Goal: Task Accomplishment & Management: Use online tool/utility

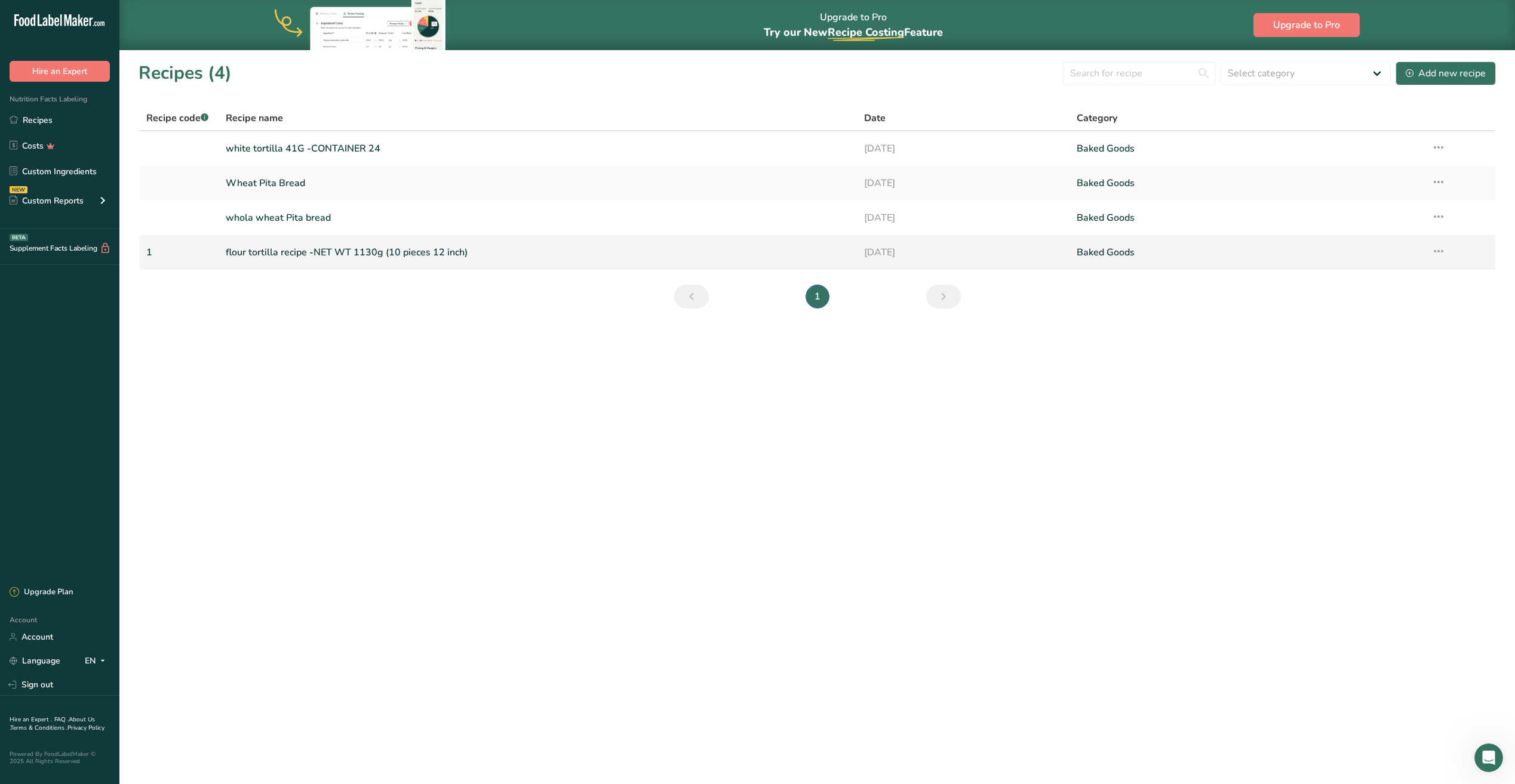
click at [456, 250] on link "flour tortilla recipe -NET WT 1130g (10 pieces 12 inch)" at bounding box center [537, 253] width 624 height 25
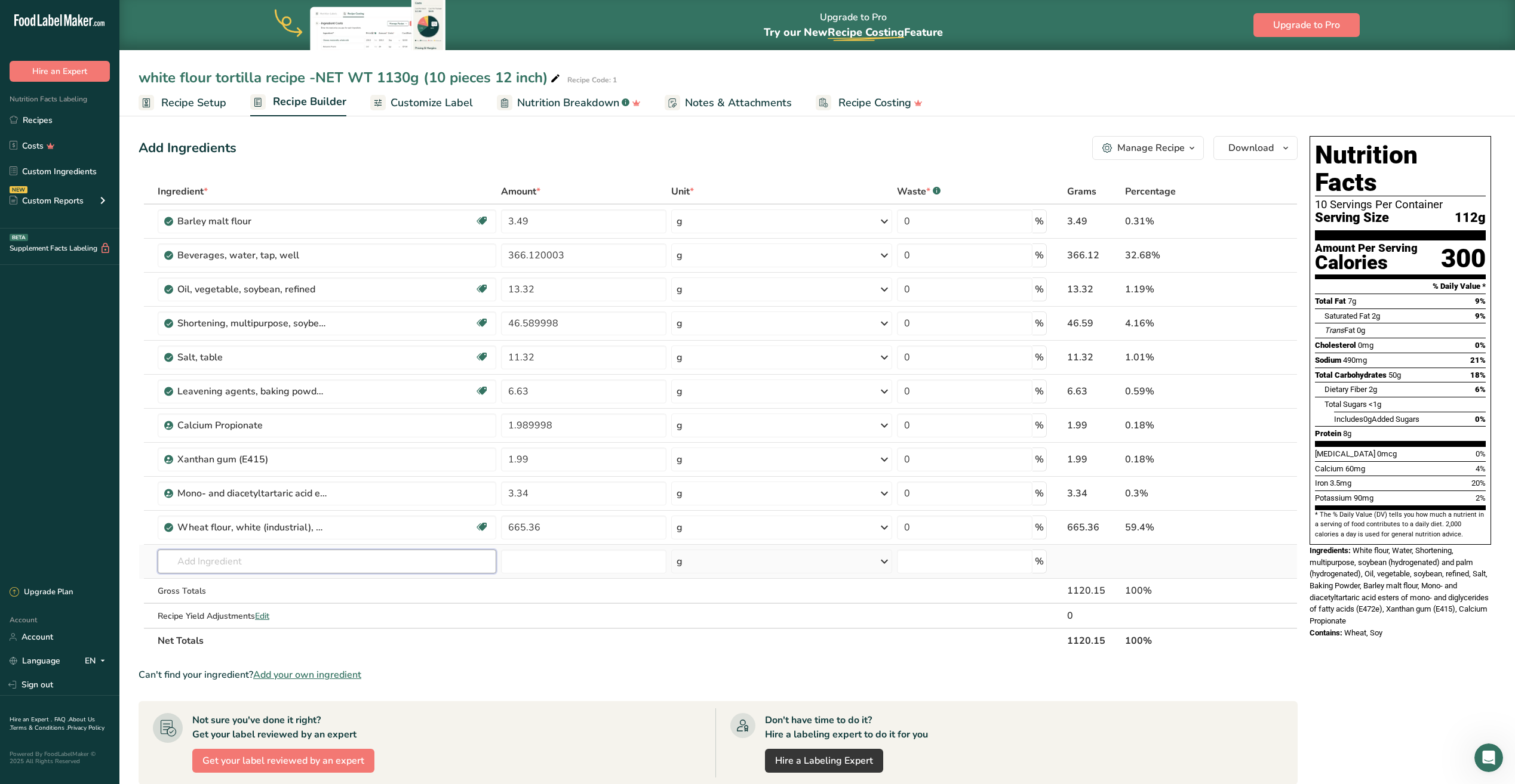
click at [202, 560] on input "text" at bounding box center [326, 562] width 338 height 24
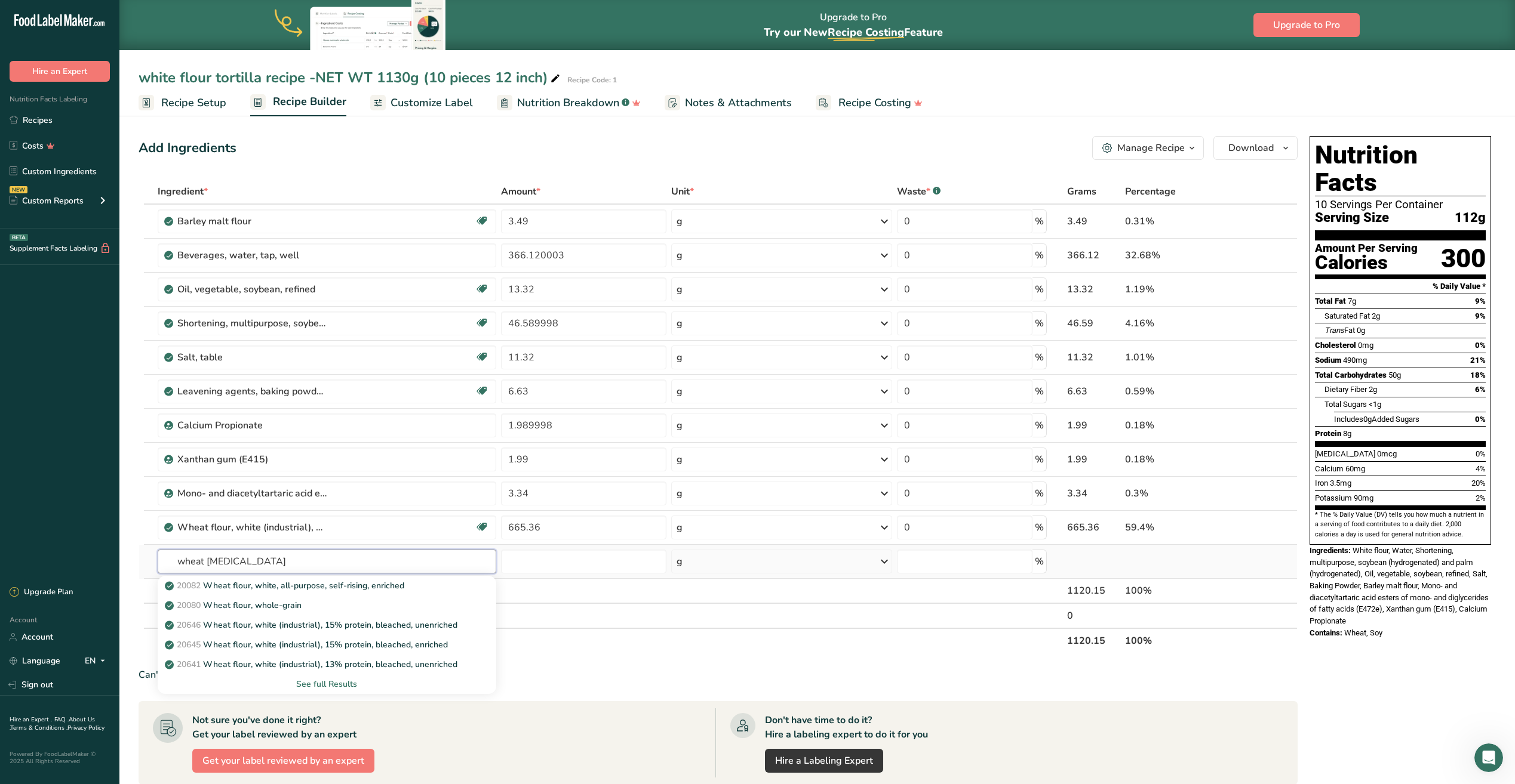
type input "wheat [MEDICAL_DATA]"
click at [320, 684] on div "See full Results" at bounding box center [327, 684] width 320 height 13
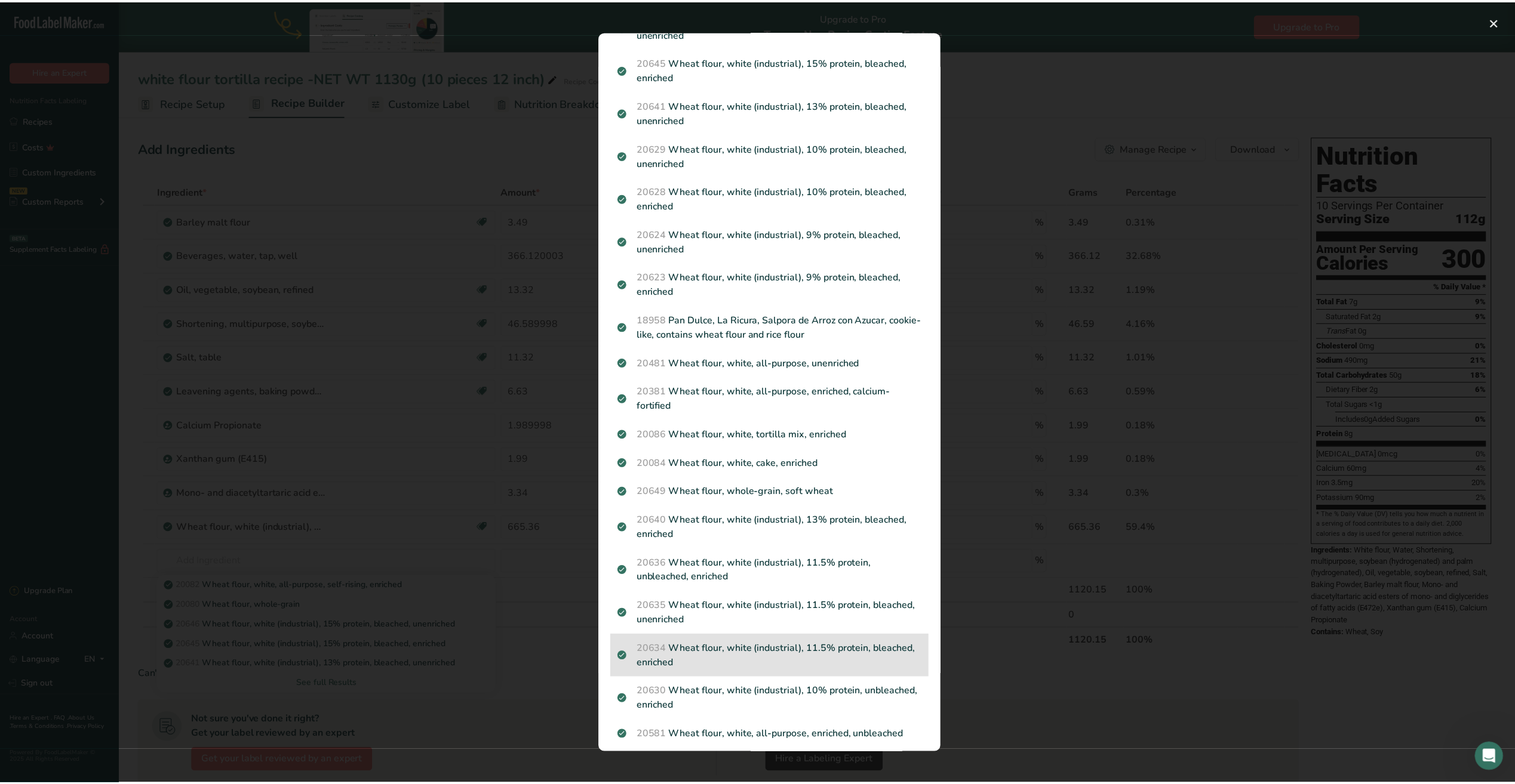
scroll to position [179, 0]
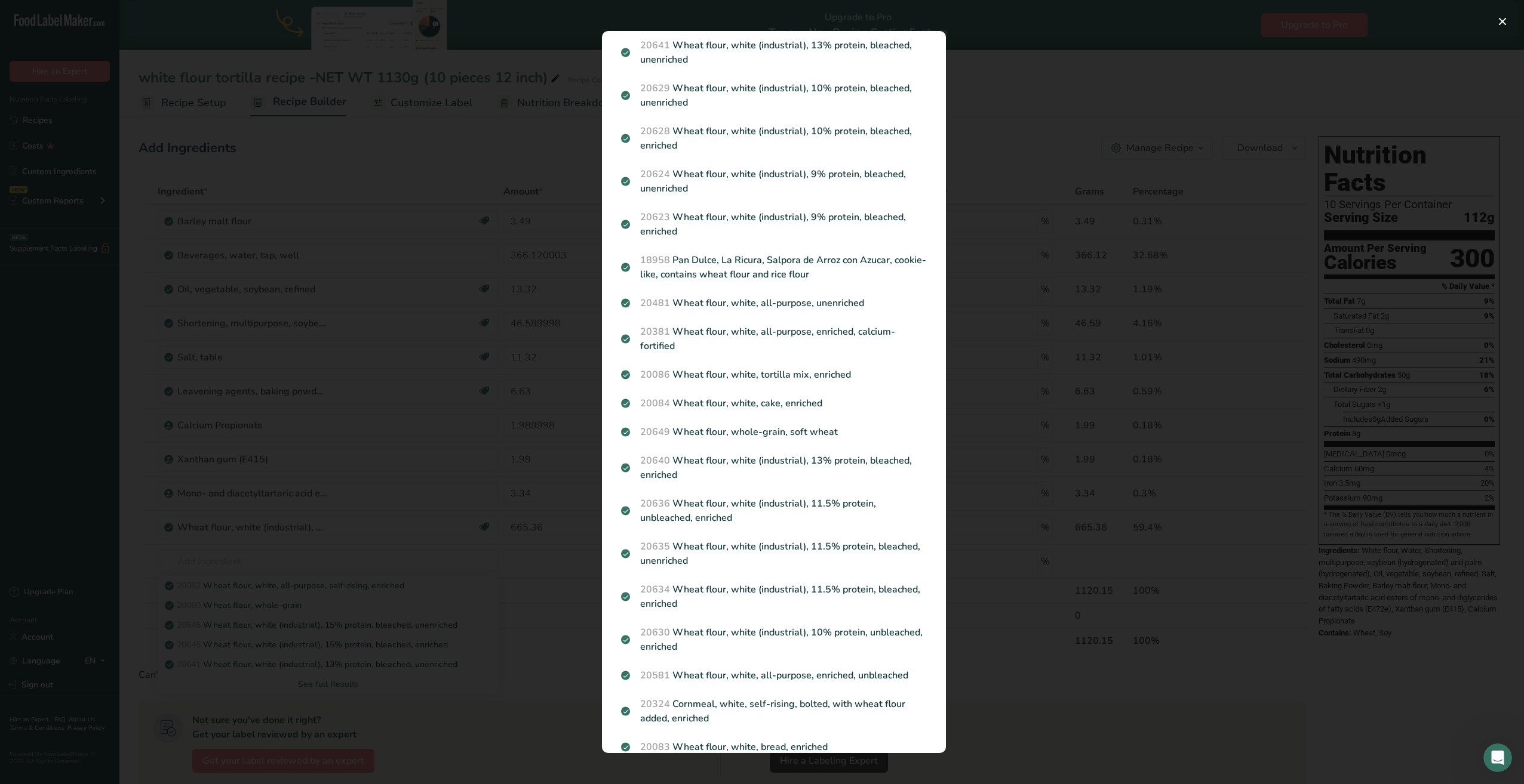
click at [280, 256] on div "Search results modal" at bounding box center [762, 392] width 1524 height 784
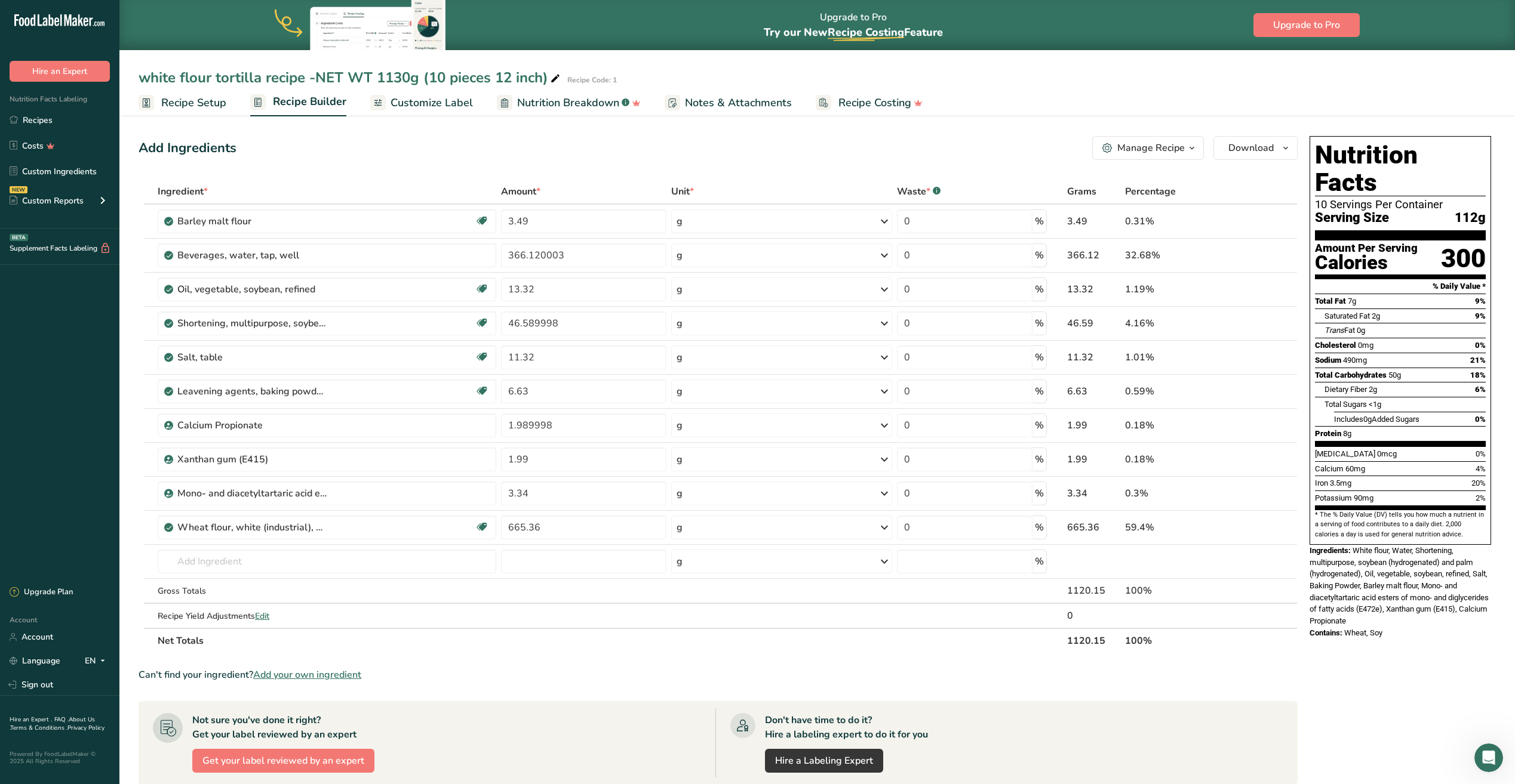
click at [563, 100] on span "Nutrition Breakdown" at bounding box center [568, 103] width 102 height 16
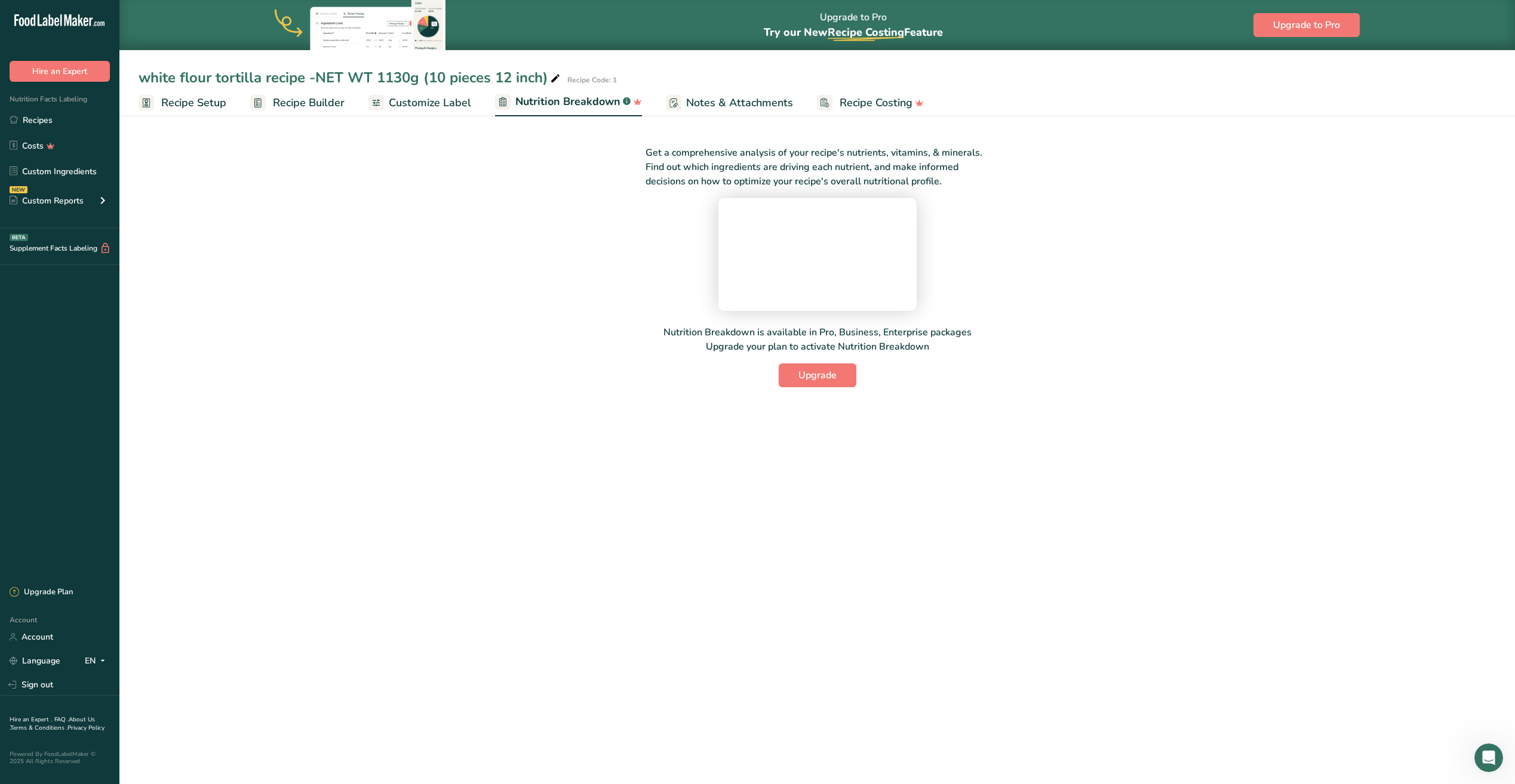
click at [715, 109] on span "Notes & Attachments" at bounding box center [740, 103] width 107 height 16
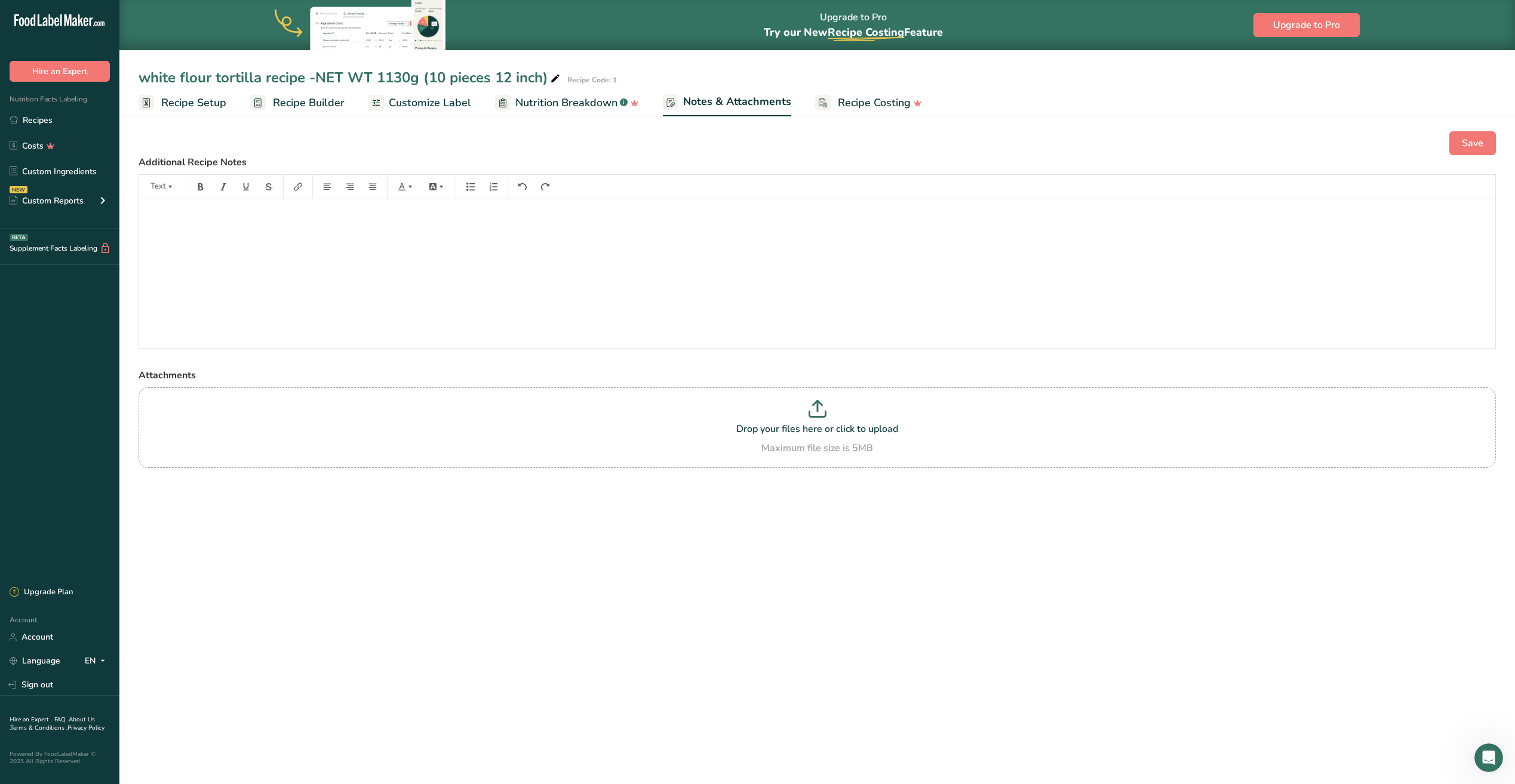
click at [842, 106] on span "Recipe Costing" at bounding box center [874, 103] width 73 height 16
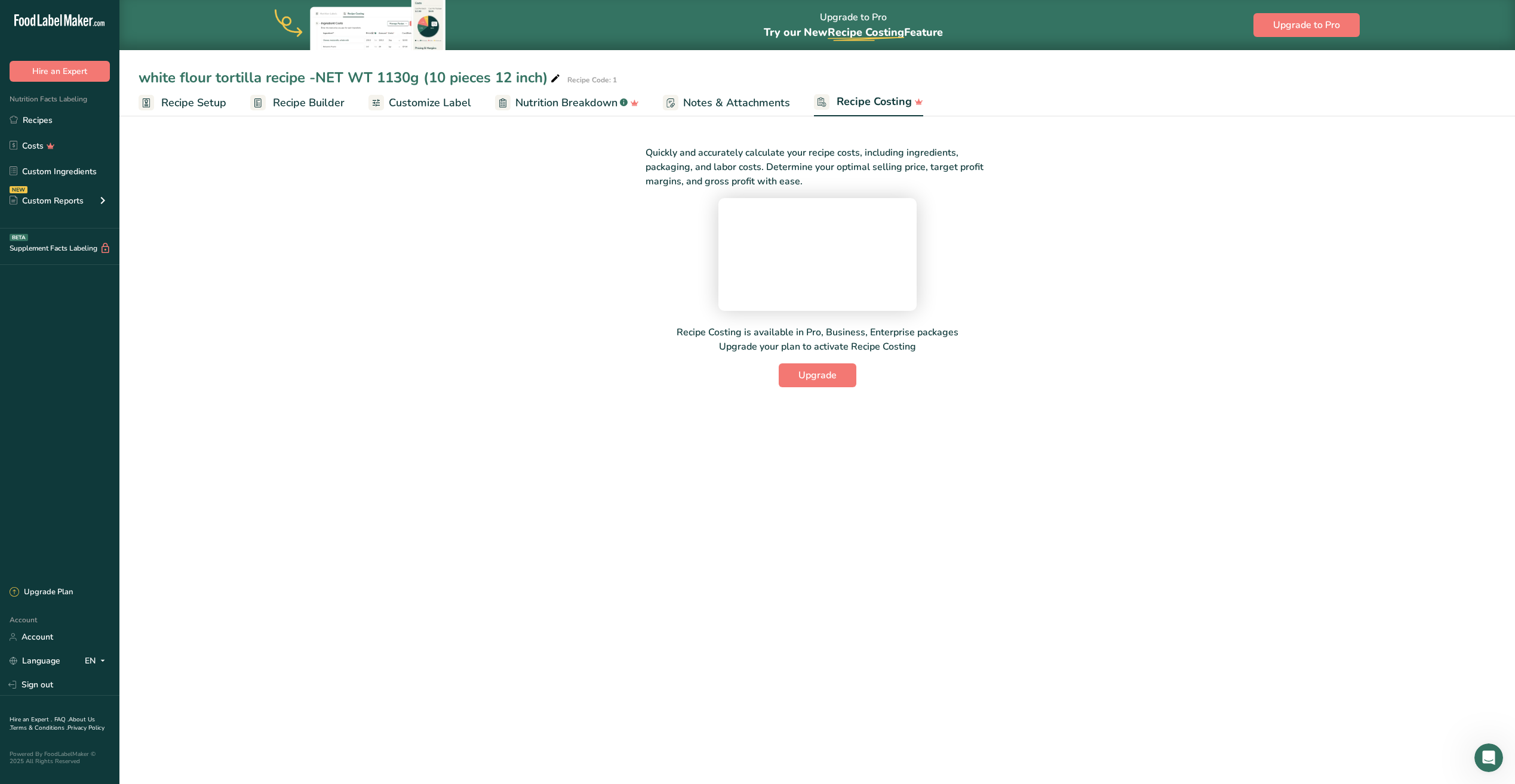
click at [427, 102] on span "Customize Label" at bounding box center [430, 103] width 83 height 16
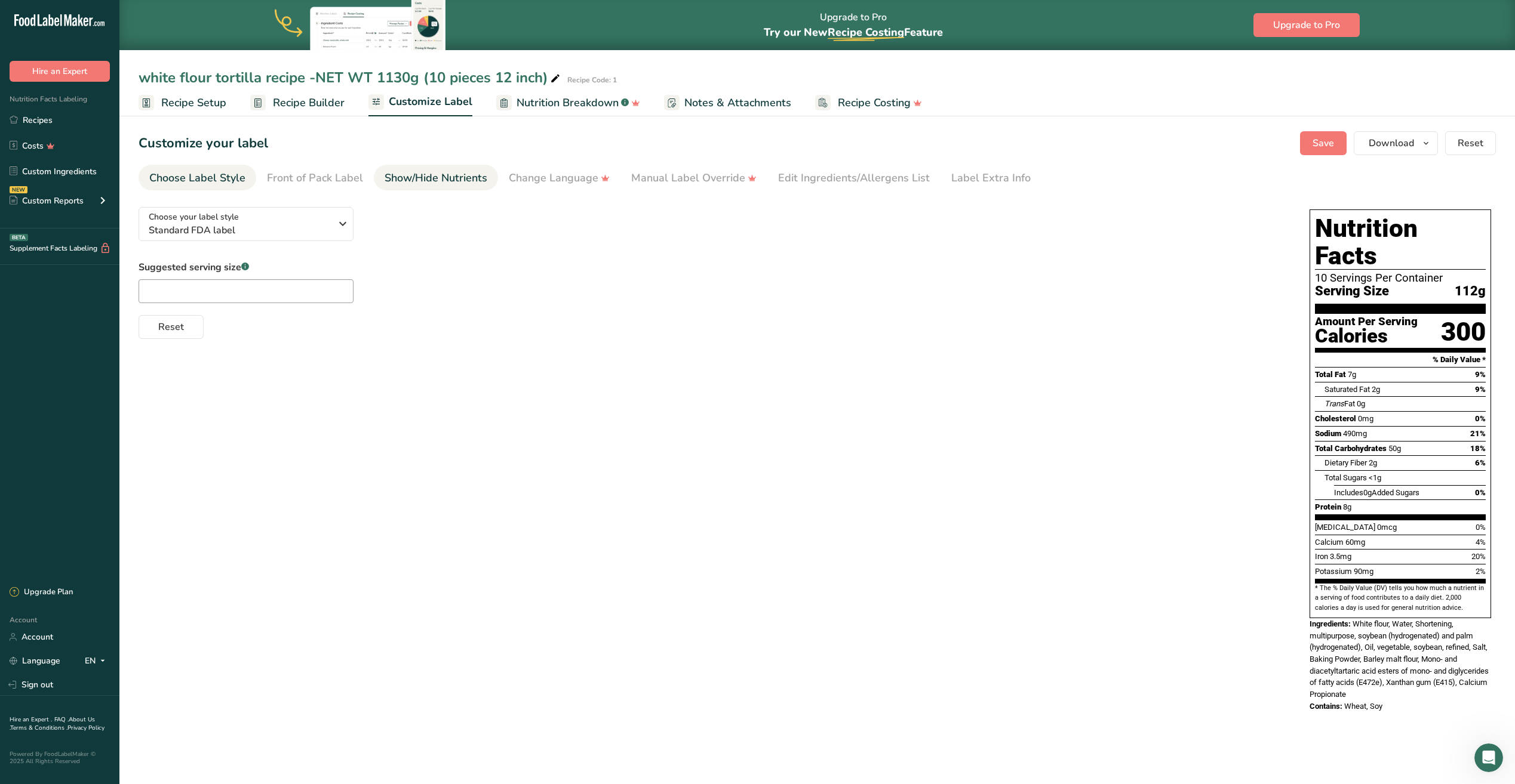
click at [439, 186] on div "Show/Hide Nutrients" at bounding box center [436, 178] width 103 height 16
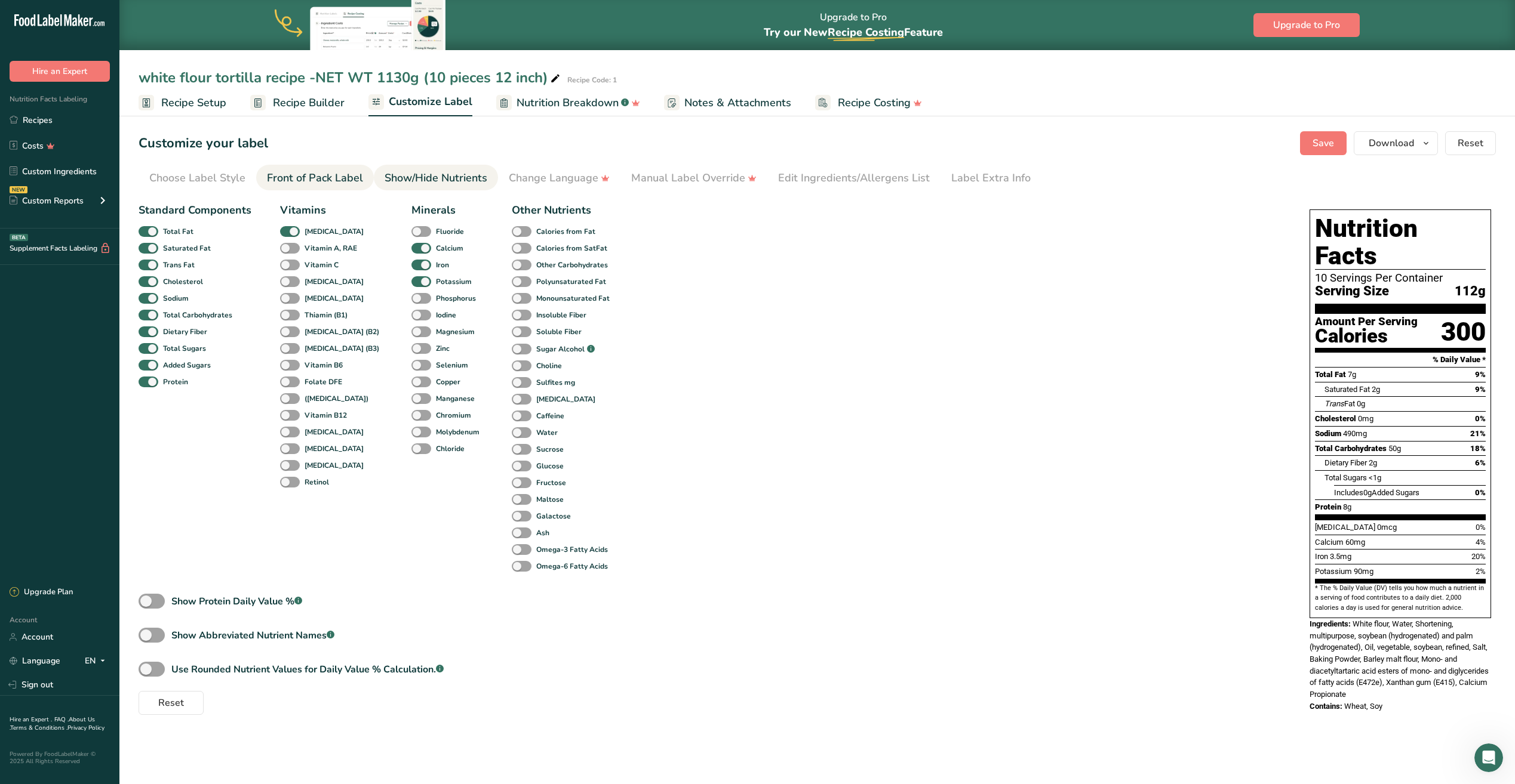
click at [320, 181] on div "Front of Pack Label" at bounding box center [314, 178] width 96 height 16
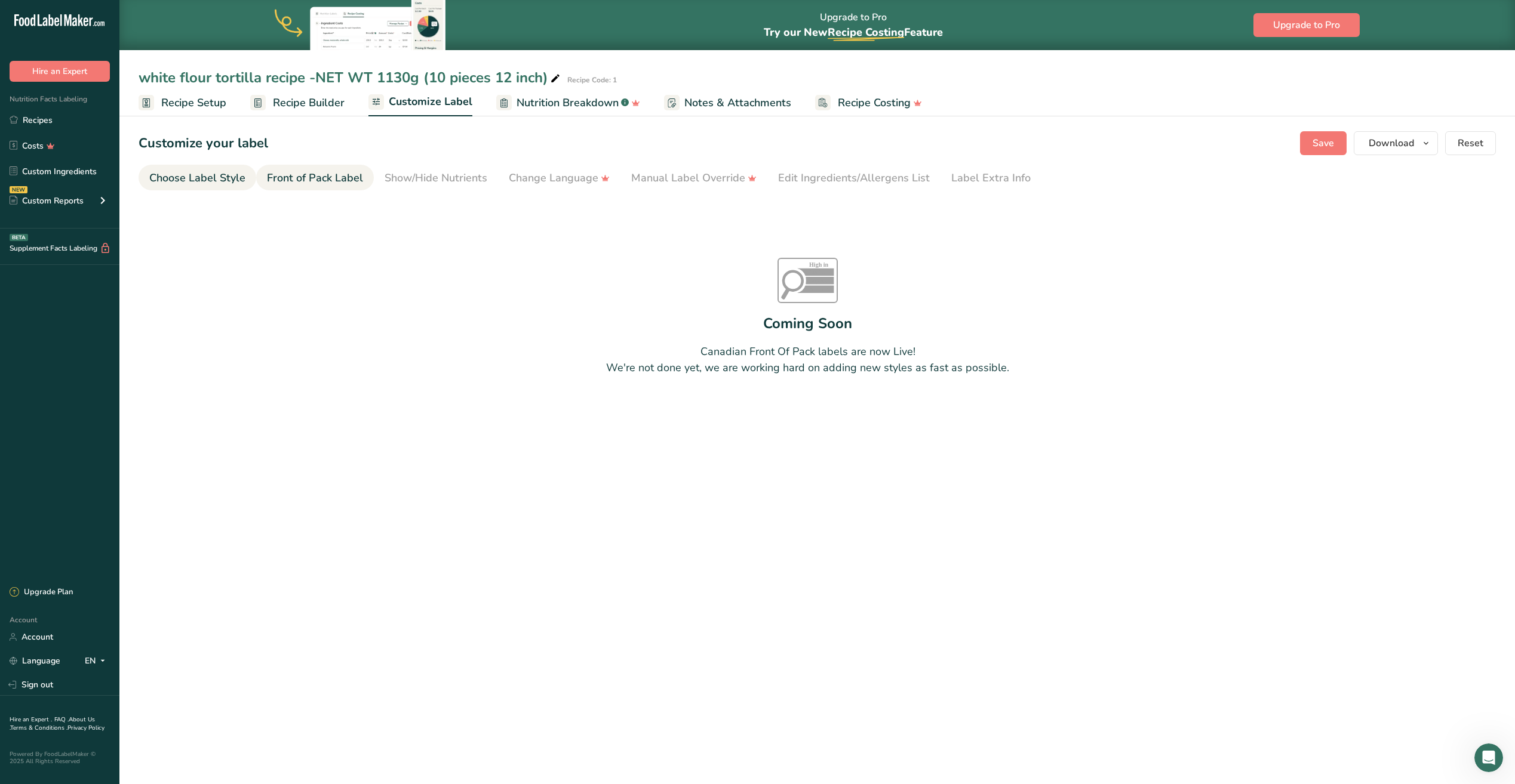
click at [219, 179] on div "Choose Label Style" at bounding box center [197, 178] width 96 height 16
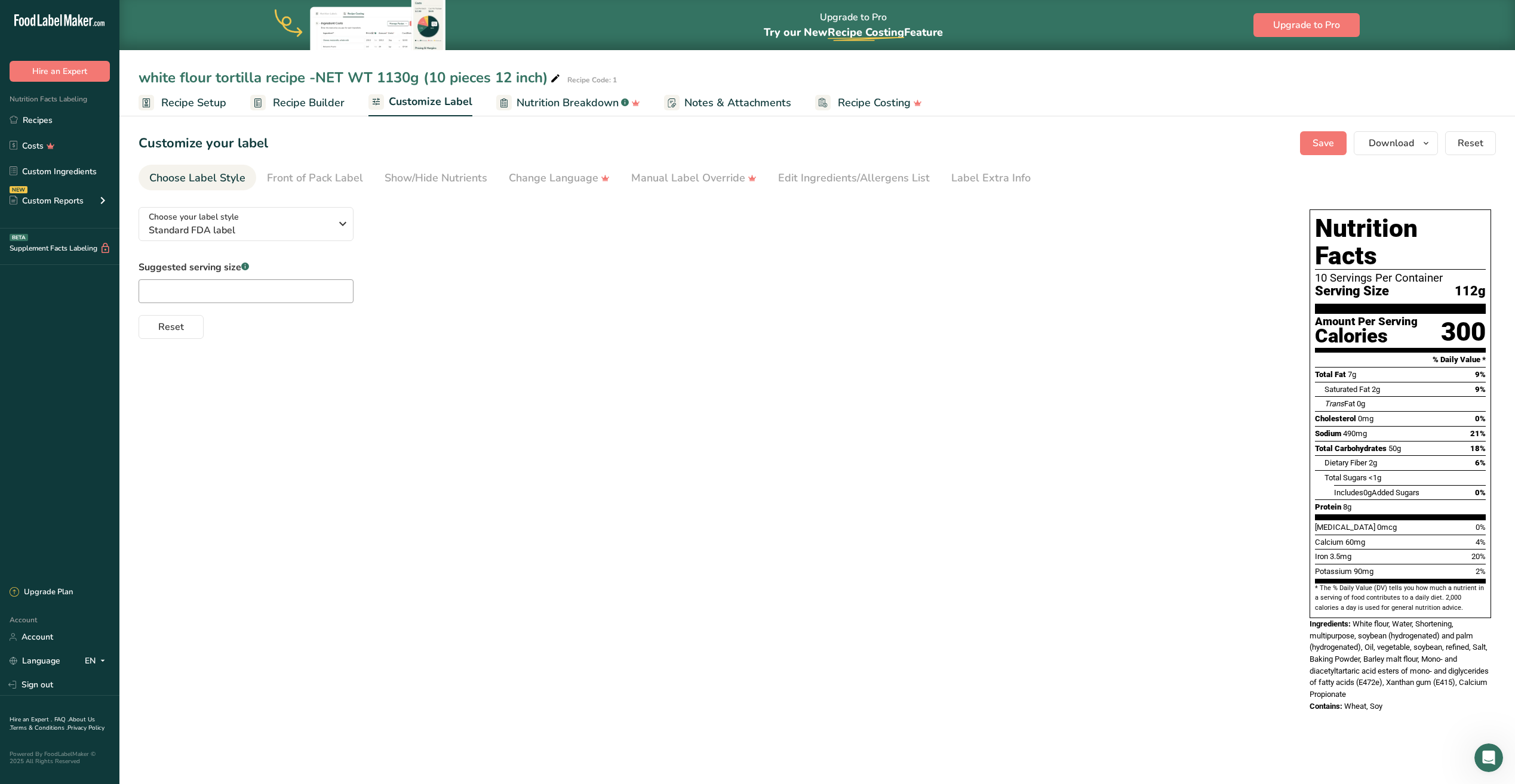
click at [299, 104] on span "Recipe Builder" at bounding box center [309, 103] width 71 height 16
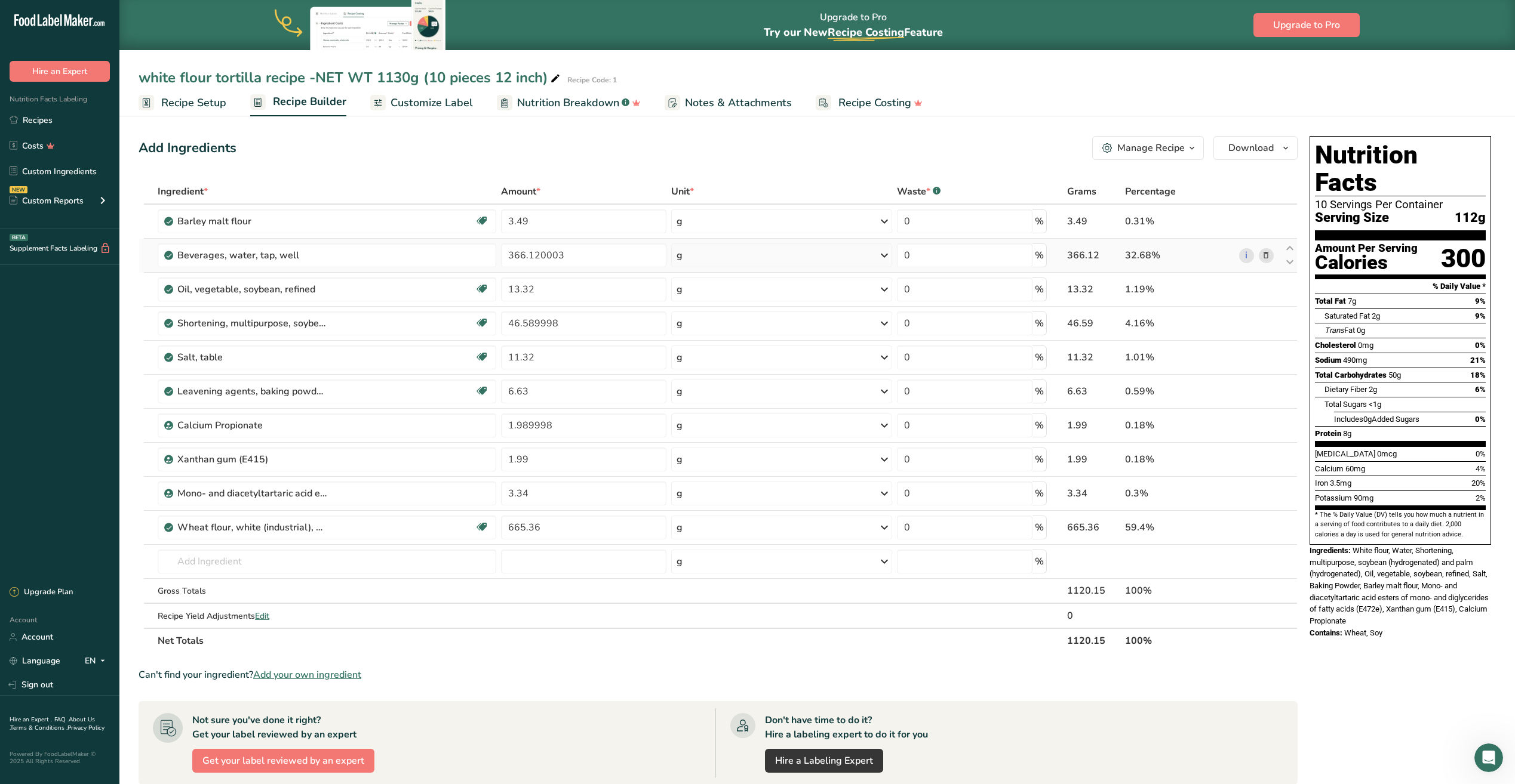
click at [246, 270] on td "Beverages, water, tap, well" at bounding box center [327, 256] width 343 height 34
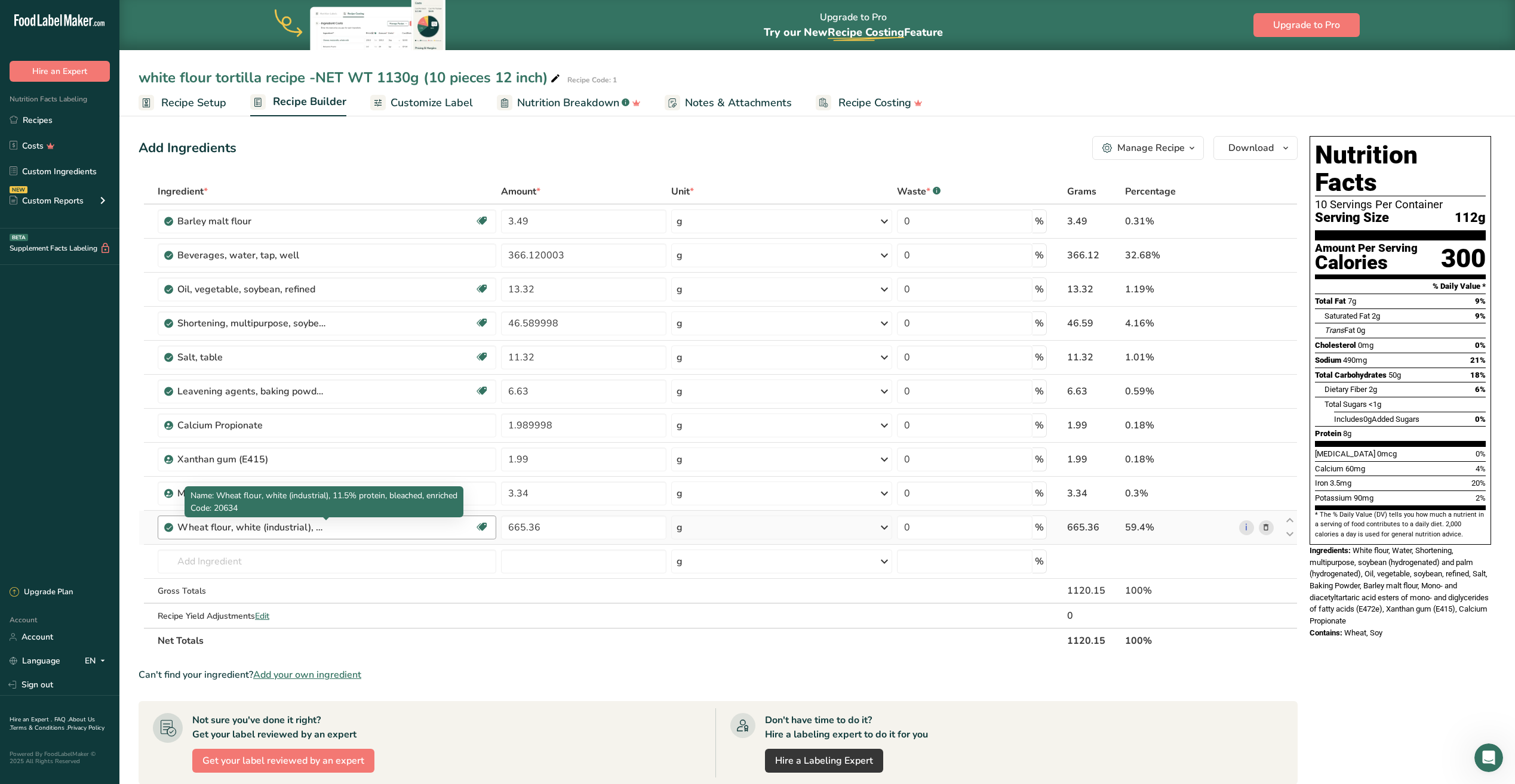
click at [325, 531] on div "Wheat flour, white (industrial), 11.5% protein, bleached, enriched" at bounding box center [252, 527] width 149 height 14
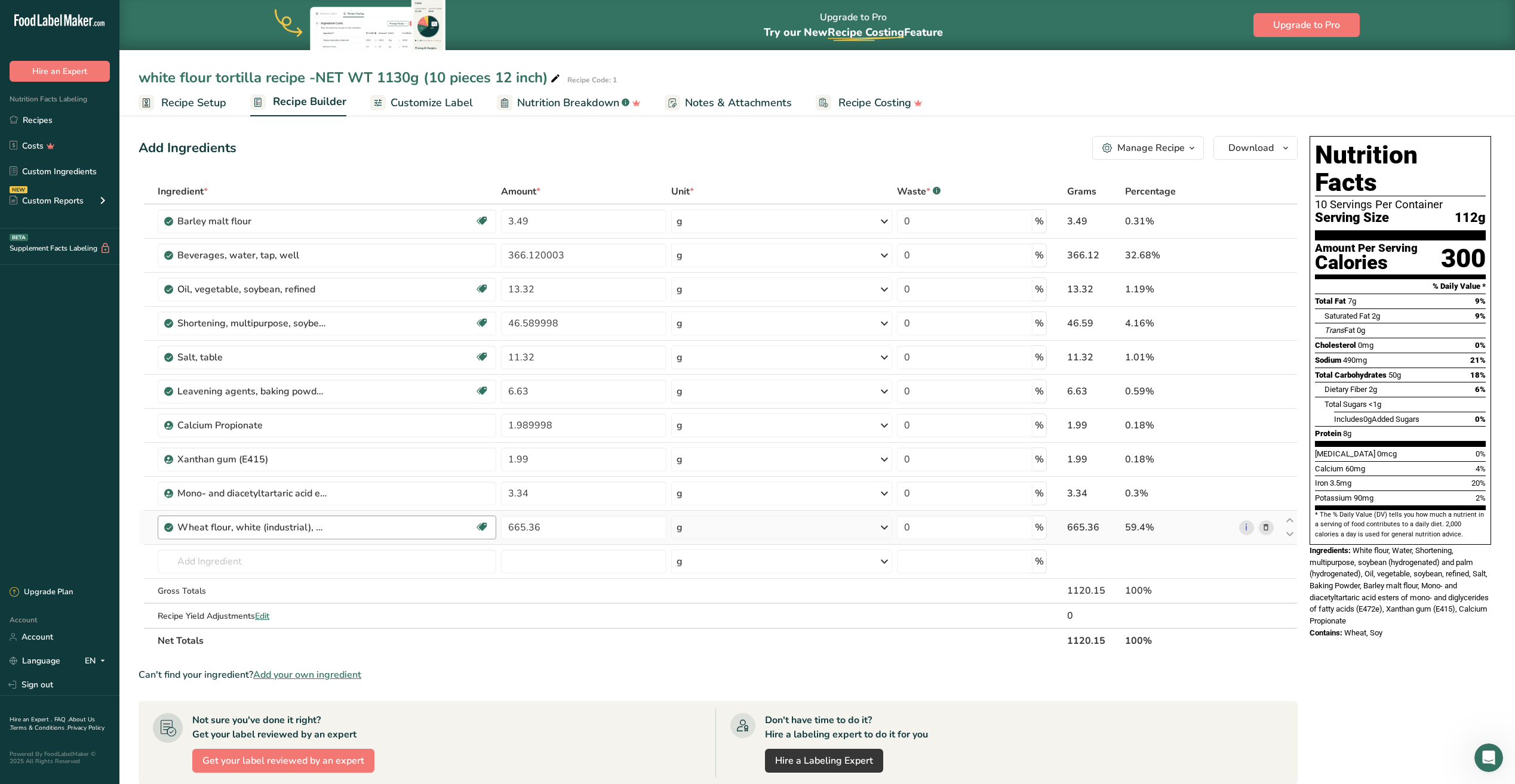
click at [325, 531] on div "Wheat flour, white (industrial), 11.5% protein, bleached, enriched" at bounding box center [252, 527] width 149 height 14
click at [1263, 528] on icon at bounding box center [1265, 528] width 8 height 13
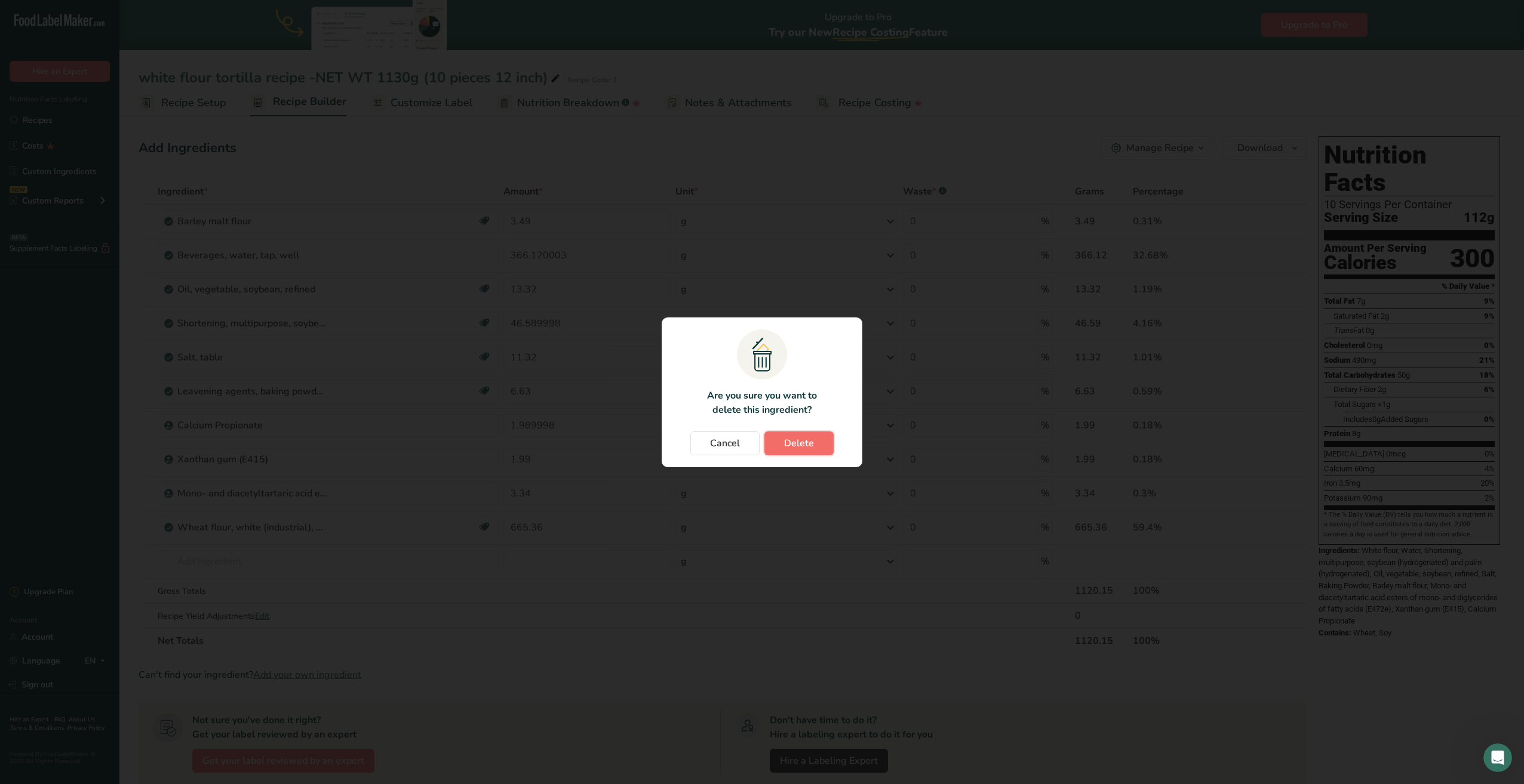
click at [806, 438] on span "Delete" at bounding box center [799, 443] width 30 height 14
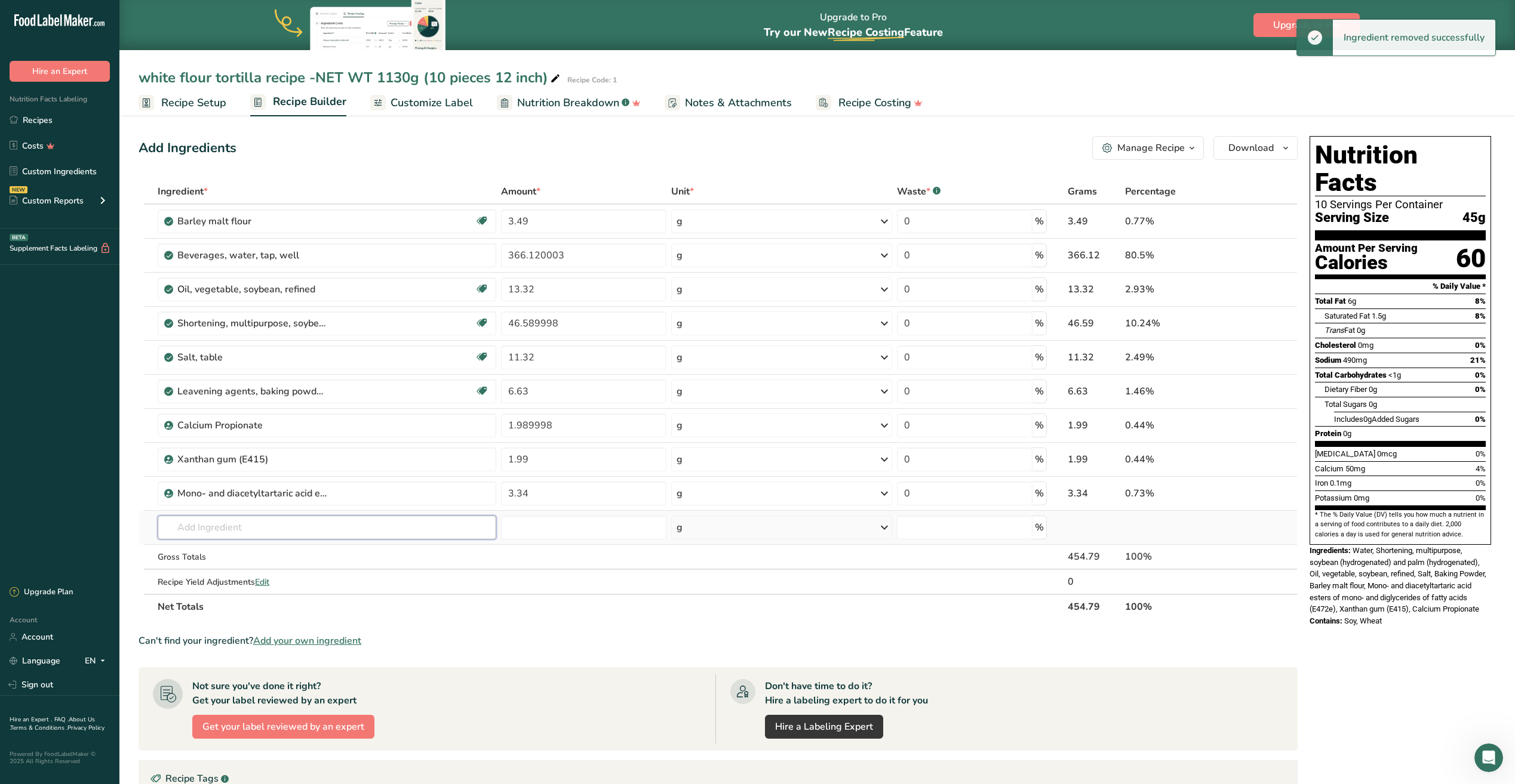
click at [198, 534] on input "text" at bounding box center [326, 528] width 338 height 24
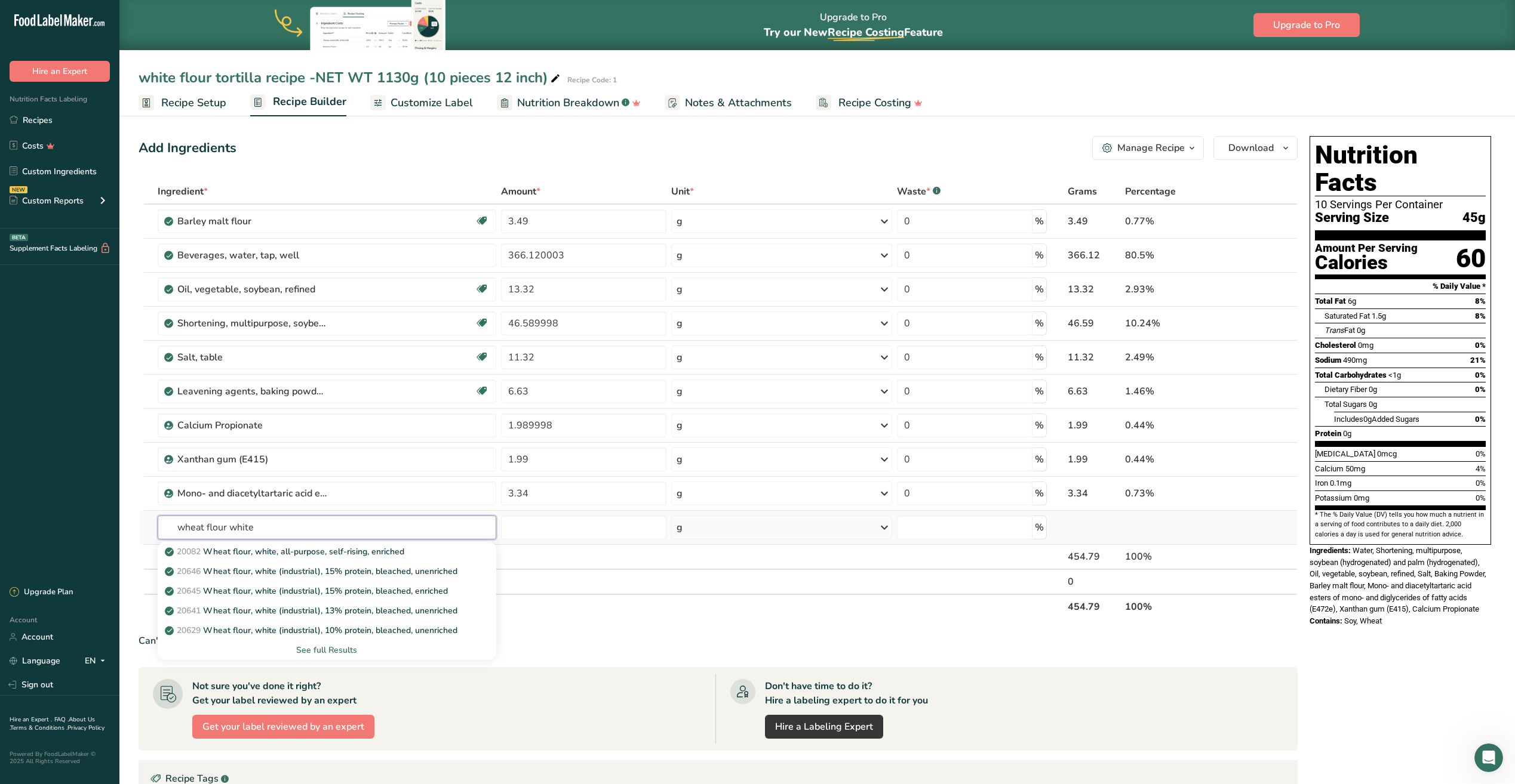
type input "wheat flour white"
click at [316, 648] on div "See full Results" at bounding box center [327, 650] width 320 height 13
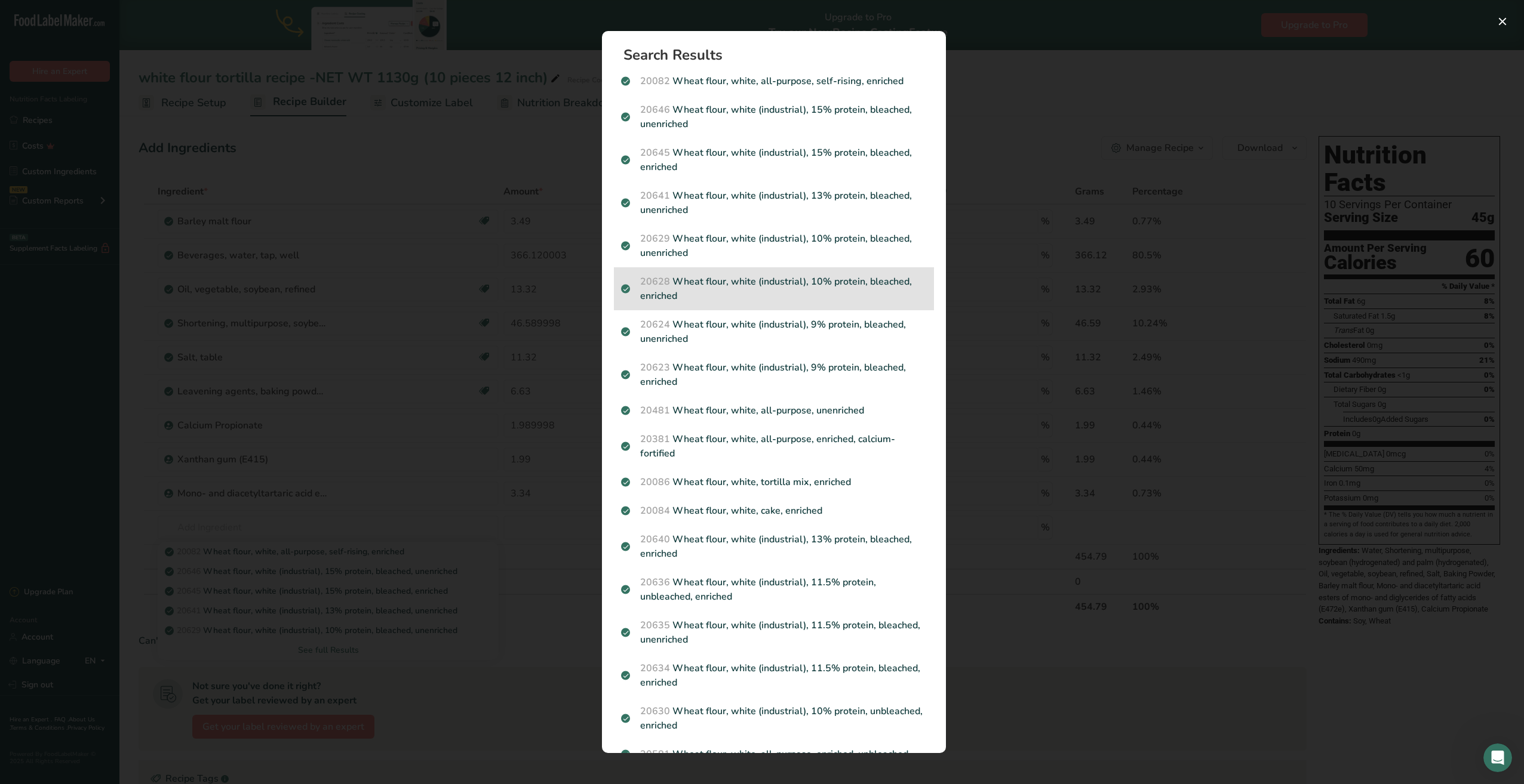
click at [758, 284] on p "20628 Wheat flour, white (industrial), 10% protein, bleached, enriched" at bounding box center [773, 288] width 306 height 29
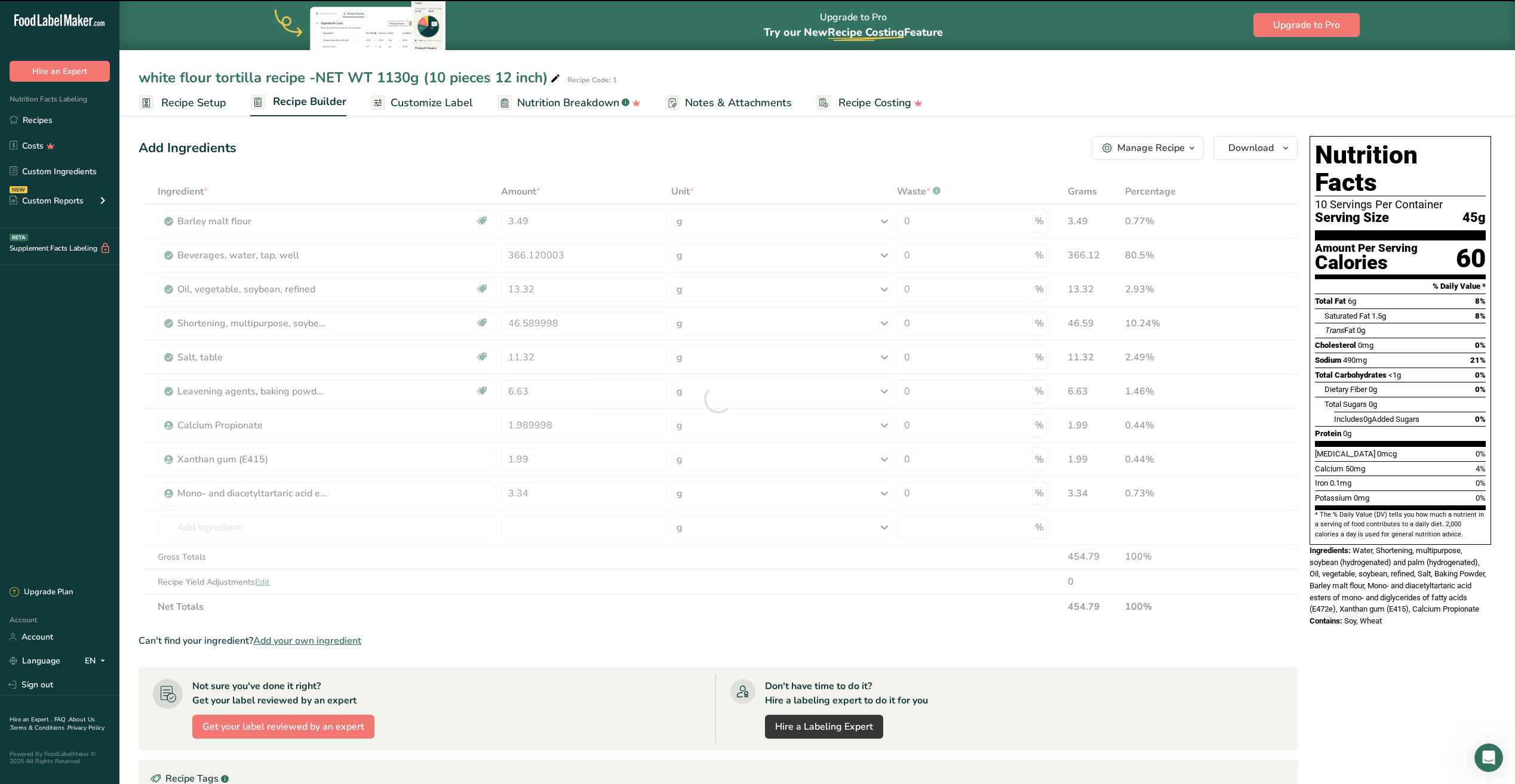
drag, startPoint x: 642, startPoint y: 478, endPoint x: 584, endPoint y: 526, distance: 75.3
type input "0"
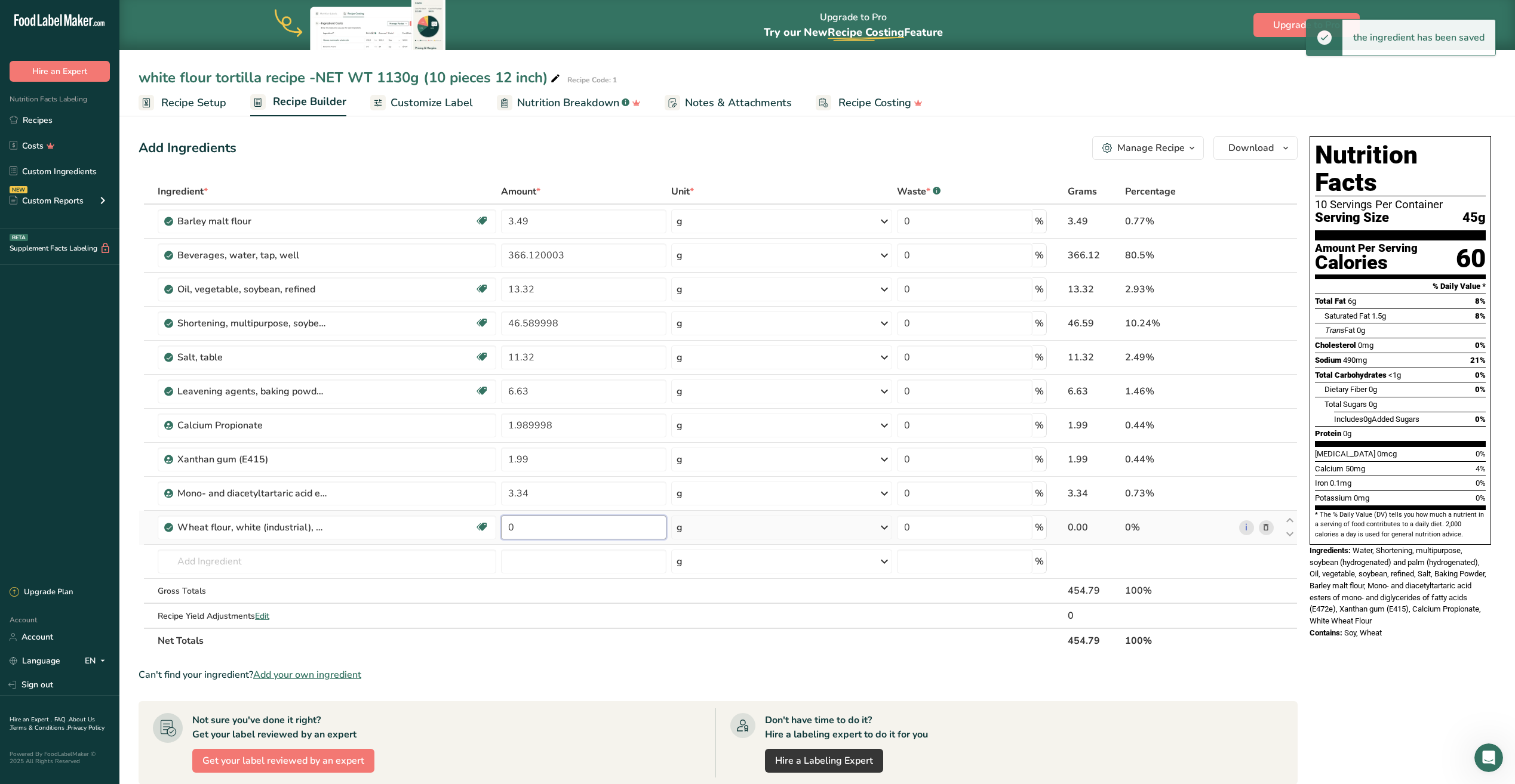
drag, startPoint x: 584, startPoint y: 526, endPoint x: 534, endPoint y: 527, distance: 50.0
click at [534, 527] on input "0" at bounding box center [584, 528] width 165 height 24
type input "664"
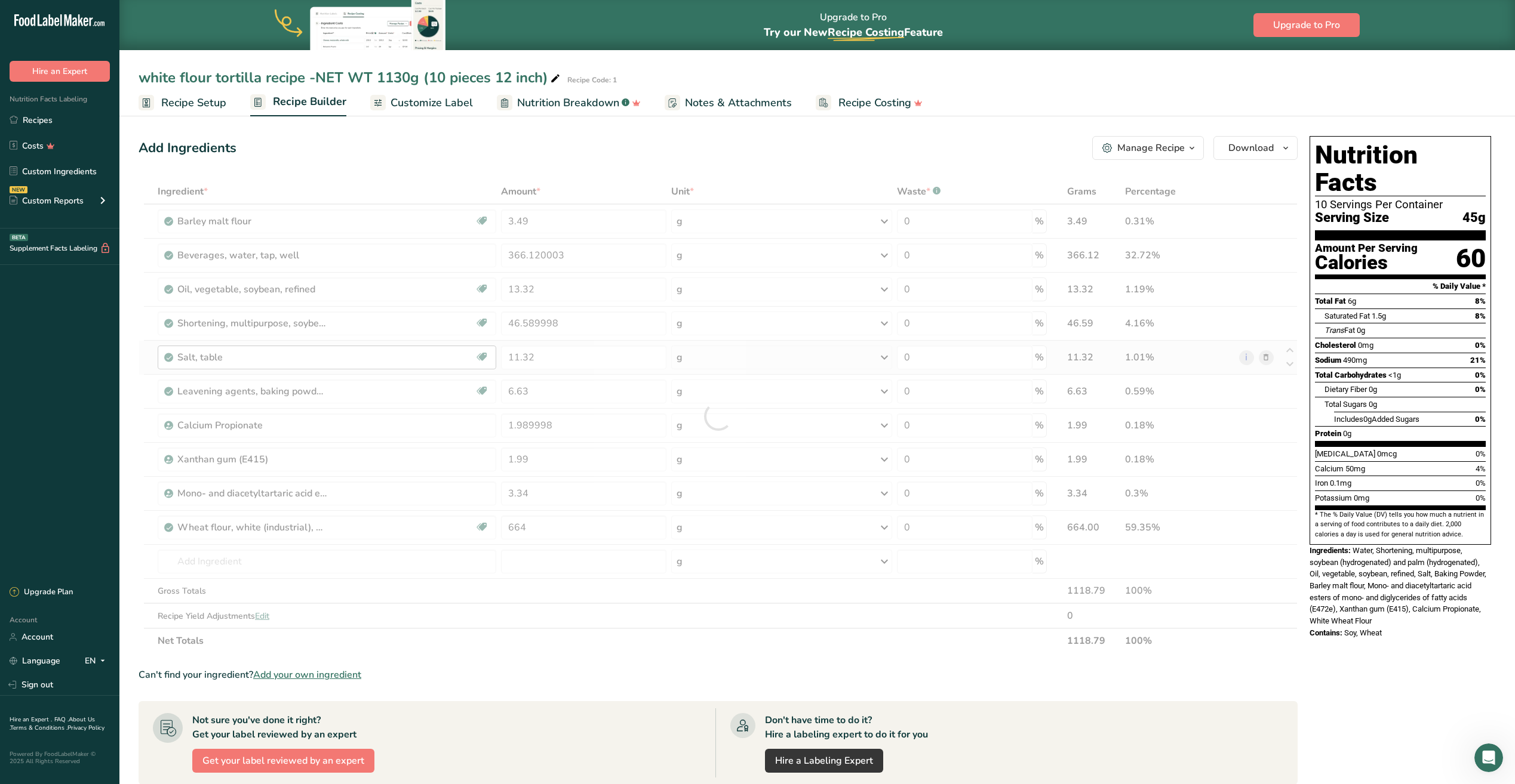
click at [395, 359] on div "Ingredient * Amount * Unit * Waste * .a-a{fill:#347362;}.b-a{fill:#fff;} Grams …" at bounding box center [717, 416] width 1159 height 474
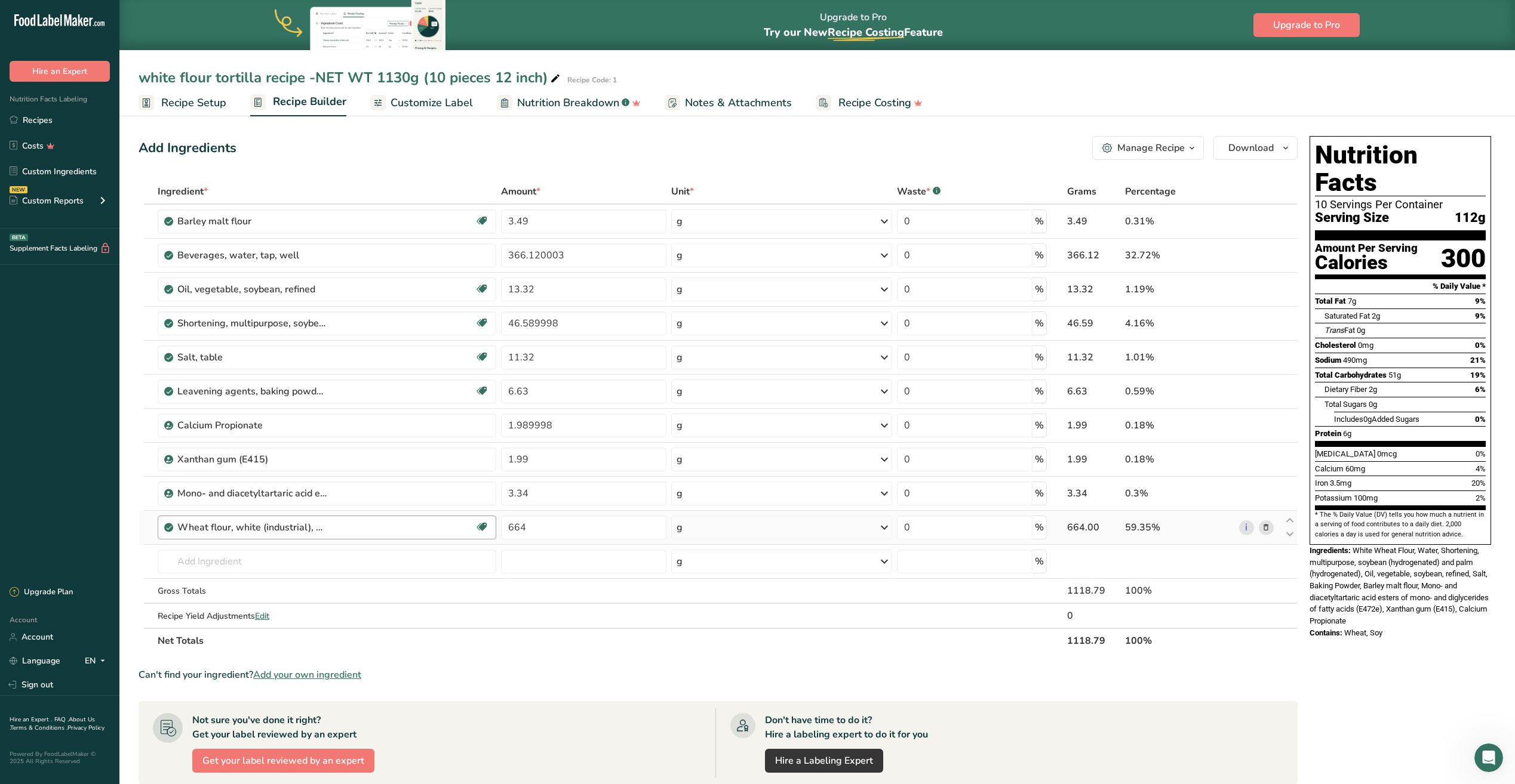
click at [335, 525] on div "Wheat flour, white (industrial), 10% protein, bleached, enriched" at bounding box center [326, 527] width 297 height 14
click at [337, 531] on div "Wheat flour, white (industrial), 10% protein, bleached, enriched" at bounding box center [326, 527] width 297 height 14
click at [216, 567] on input "text" at bounding box center [326, 562] width 338 height 24
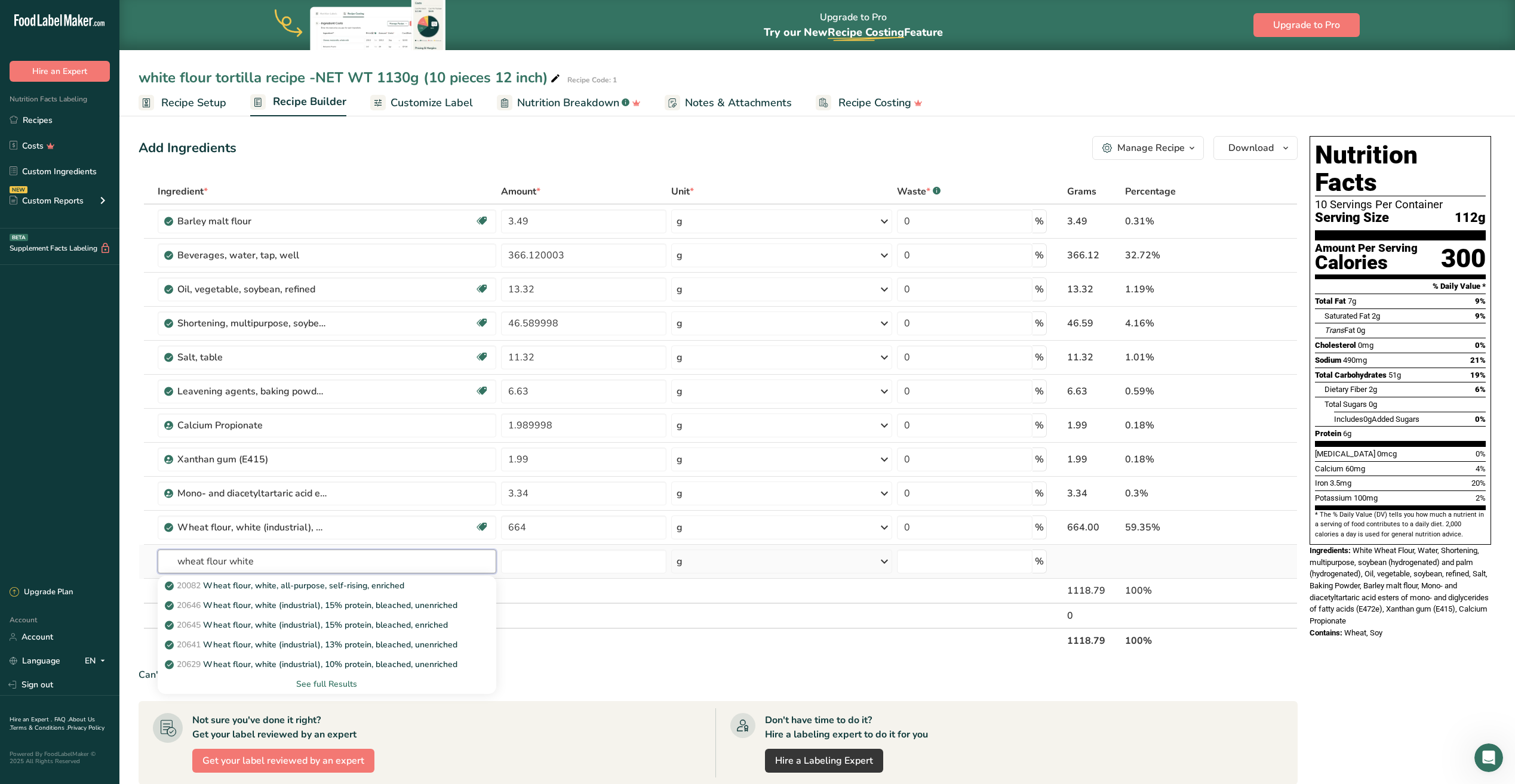
type input "wheat flour white"
click at [325, 681] on div "See full Results" at bounding box center [327, 684] width 320 height 13
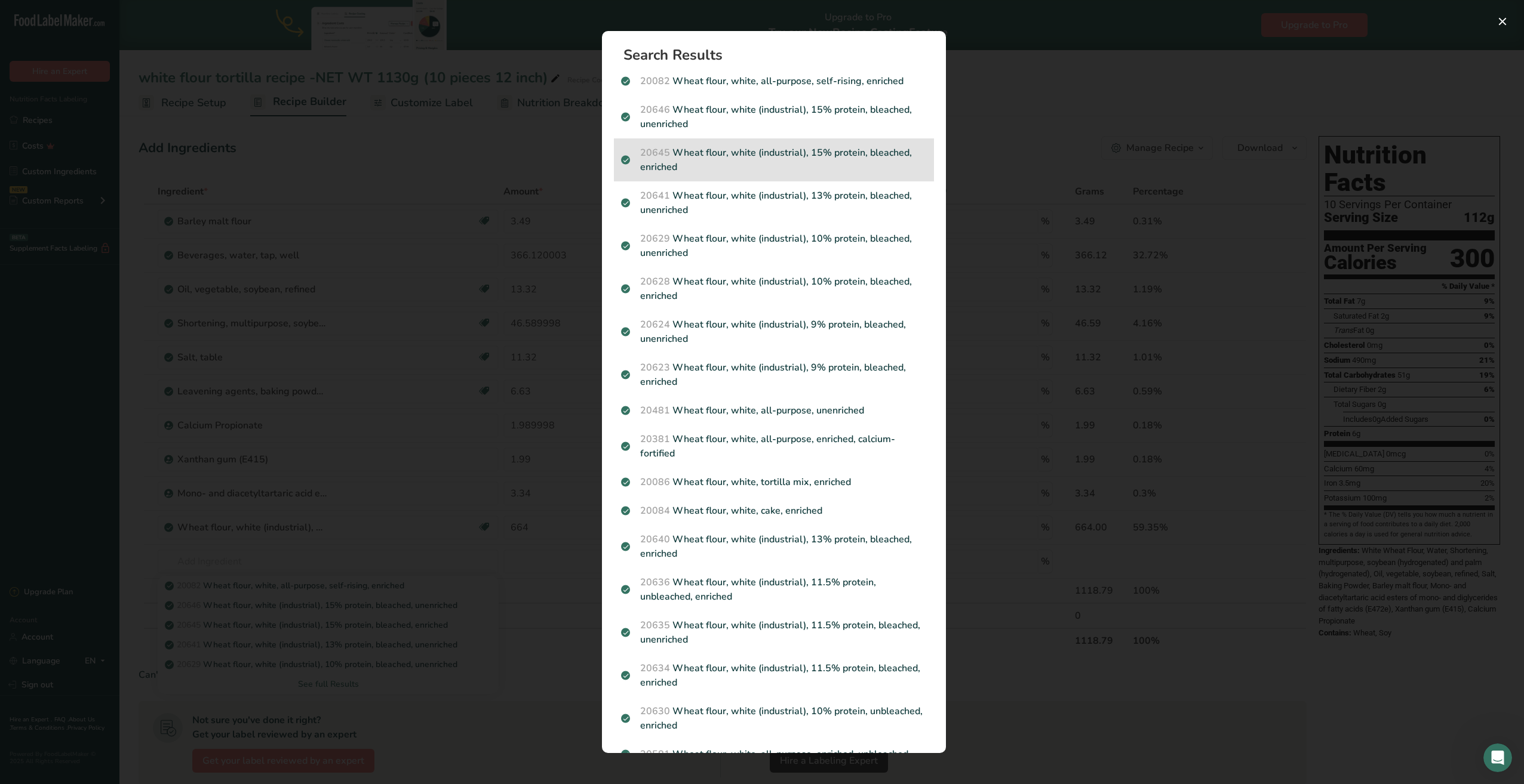
click at [799, 163] on p "20645 Wheat flour, white (industrial), 15% protein, bleached, enriched" at bounding box center [773, 160] width 306 height 29
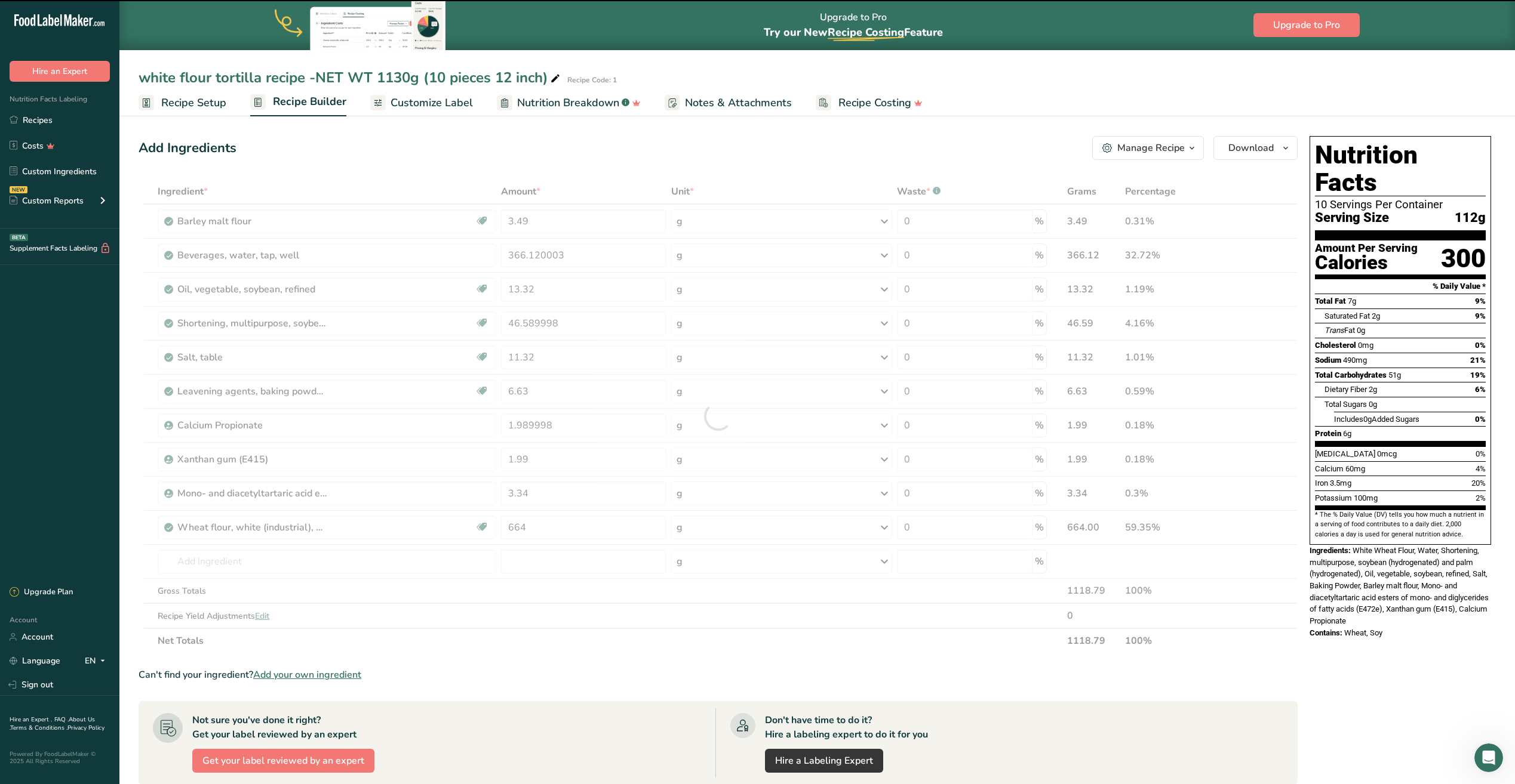
type input "0"
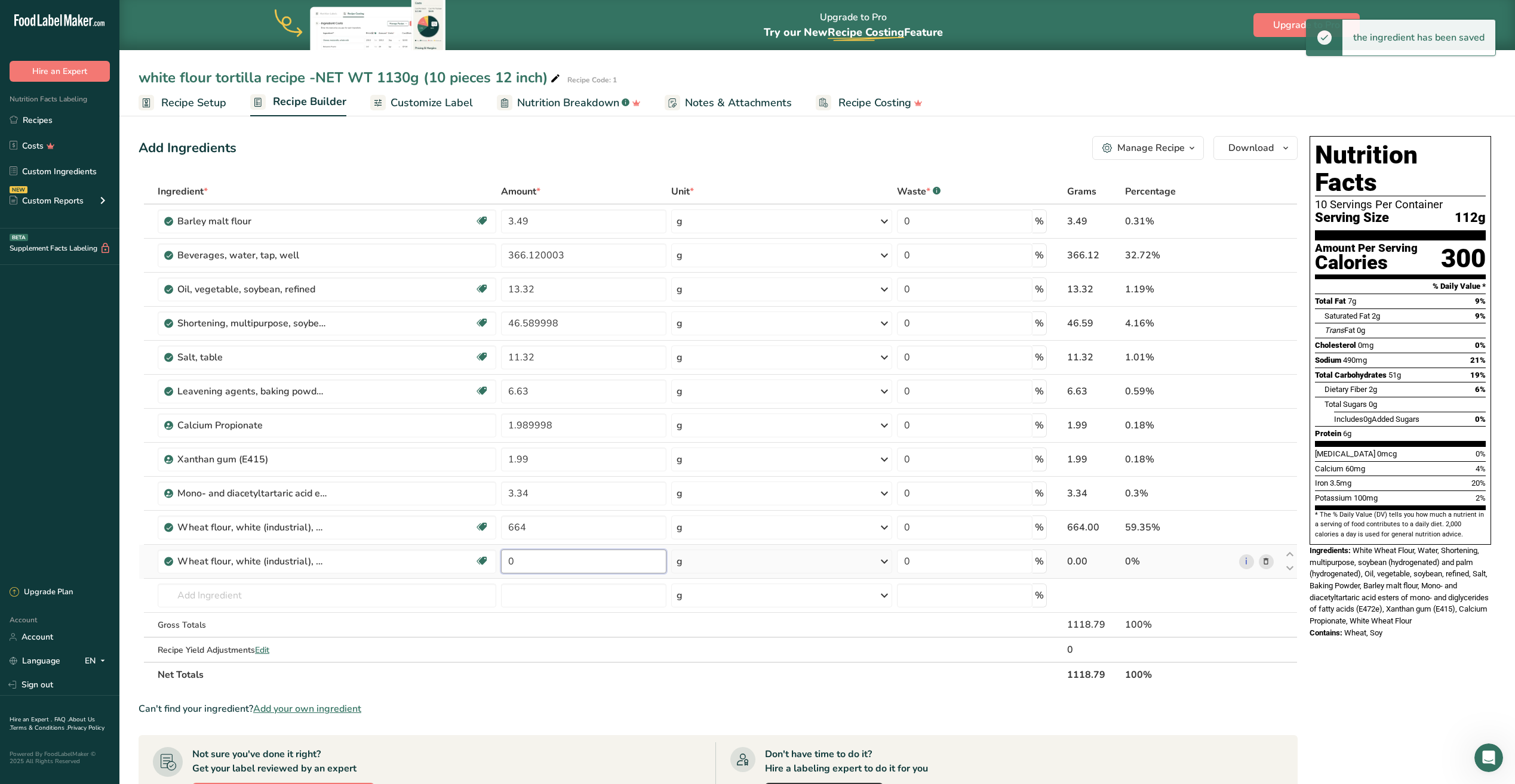
click at [534, 551] on input "0" at bounding box center [584, 562] width 165 height 24
type input "664"
click at [445, 604] on div "Ingredient * Amount * Unit * Waste * .a-a{fill:#347362;}.b-a{fill:#fff;} Grams …" at bounding box center [717, 433] width 1159 height 508
click at [1267, 531] on icon at bounding box center [1265, 528] width 8 height 13
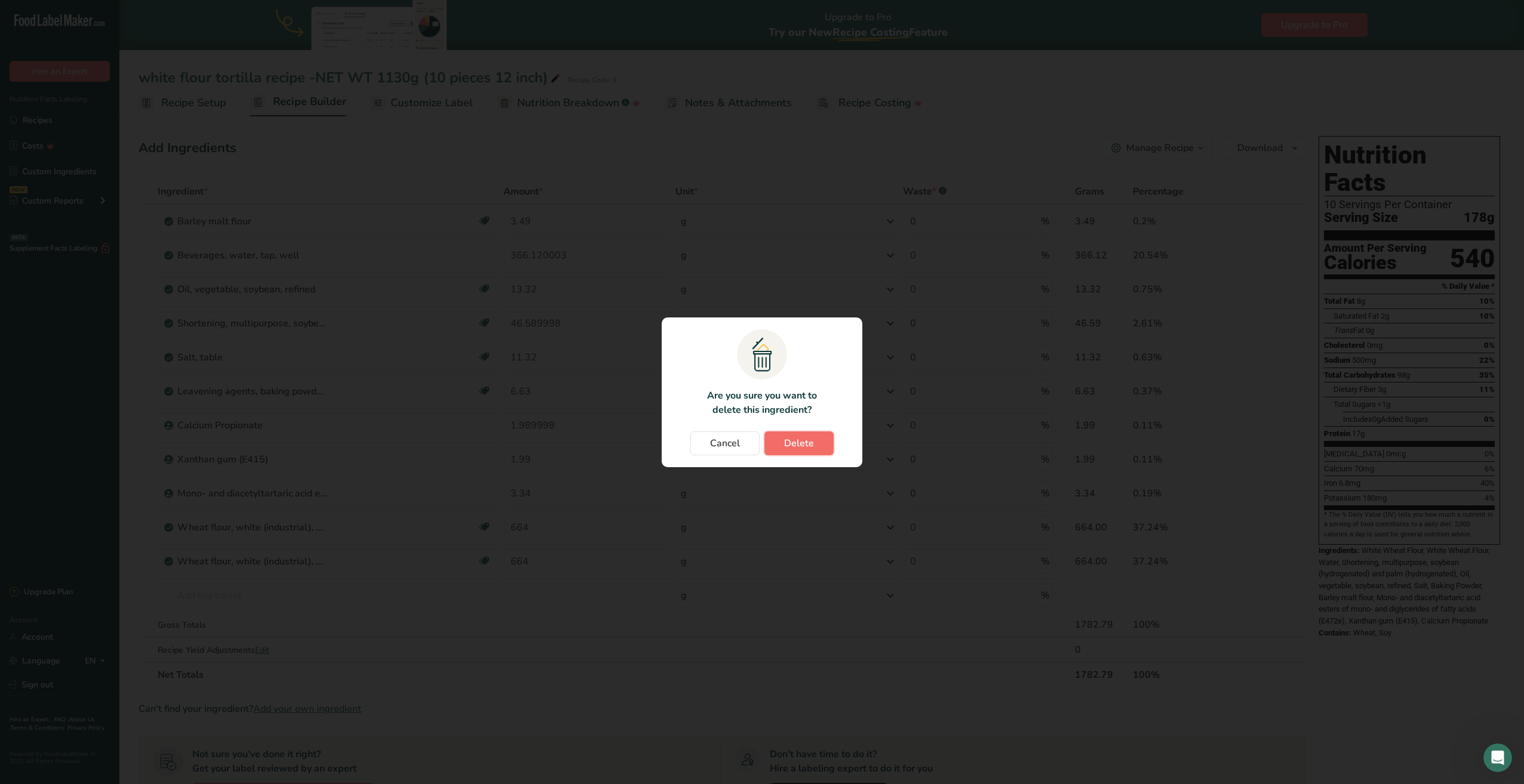
click at [800, 442] on span "Delete" at bounding box center [799, 443] width 30 height 14
